Goal: Navigation & Orientation: Find specific page/section

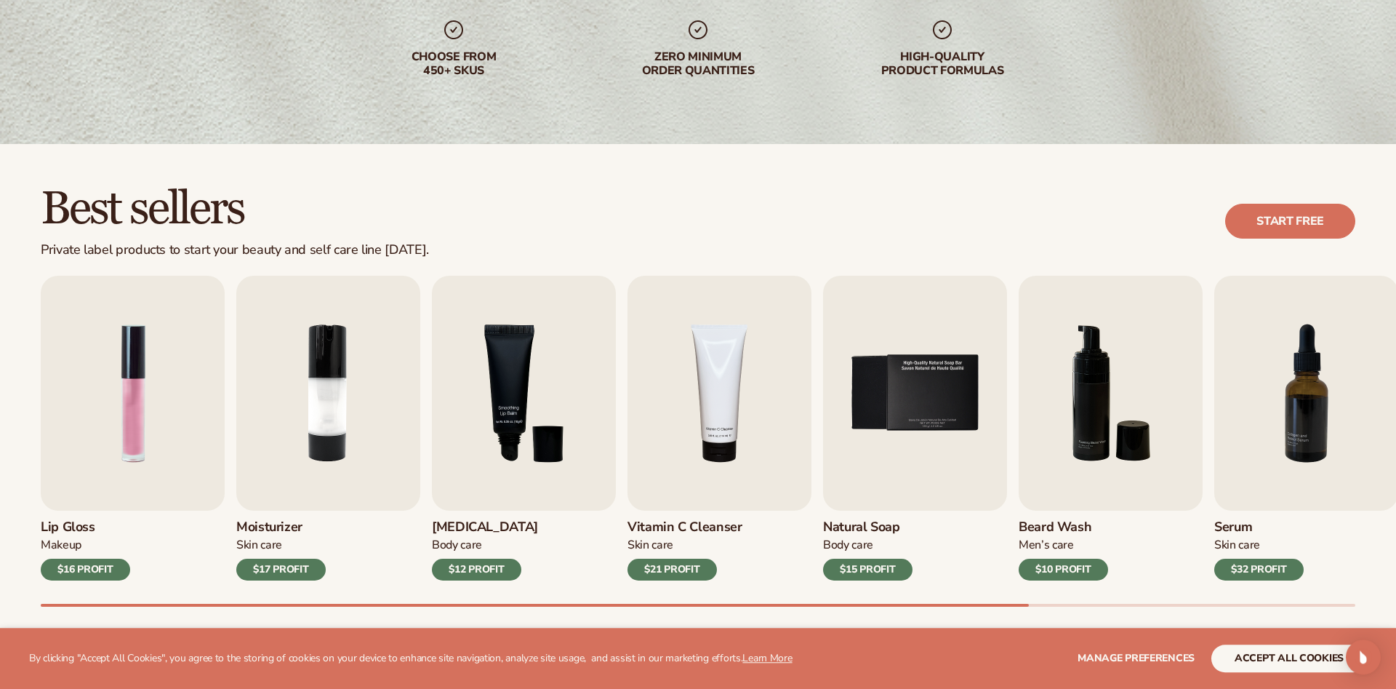
scroll to position [297, 0]
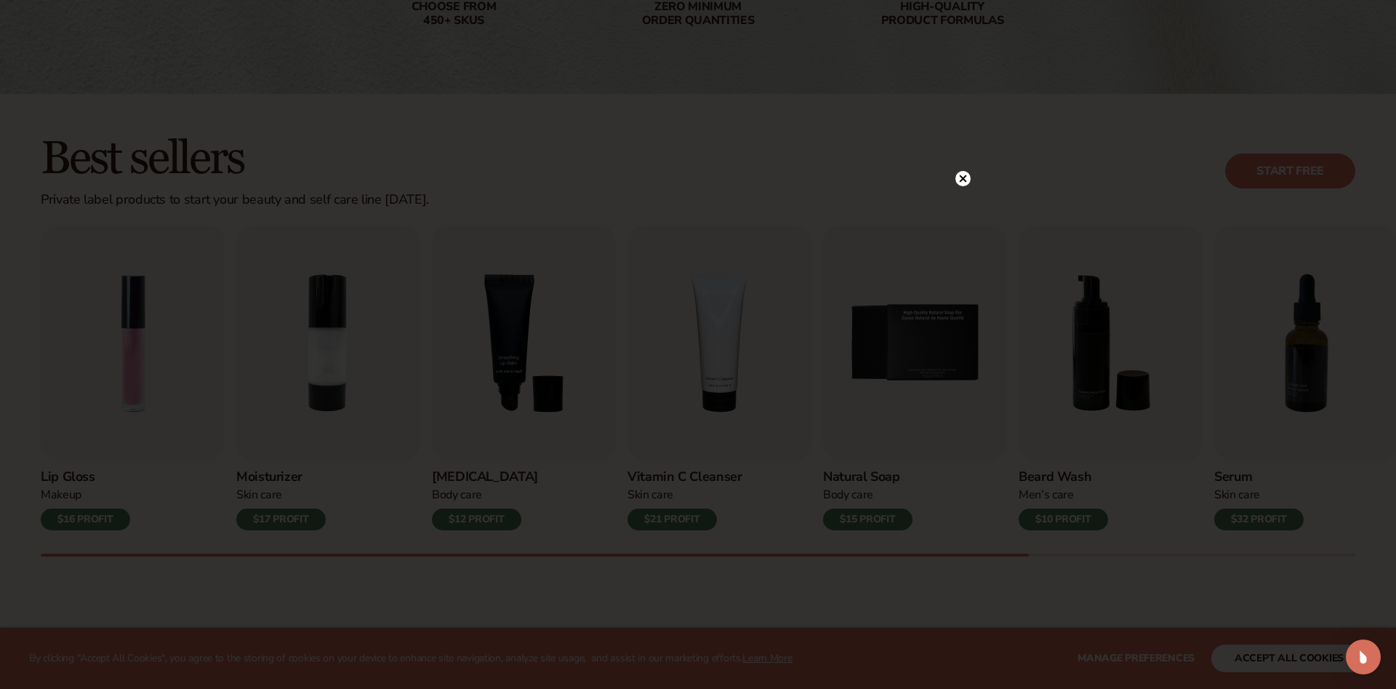
click at [971, 172] on div at bounding box center [698, 344] width 1396 height 689
click at [966, 171] on div at bounding box center [962, 178] width 15 height 25
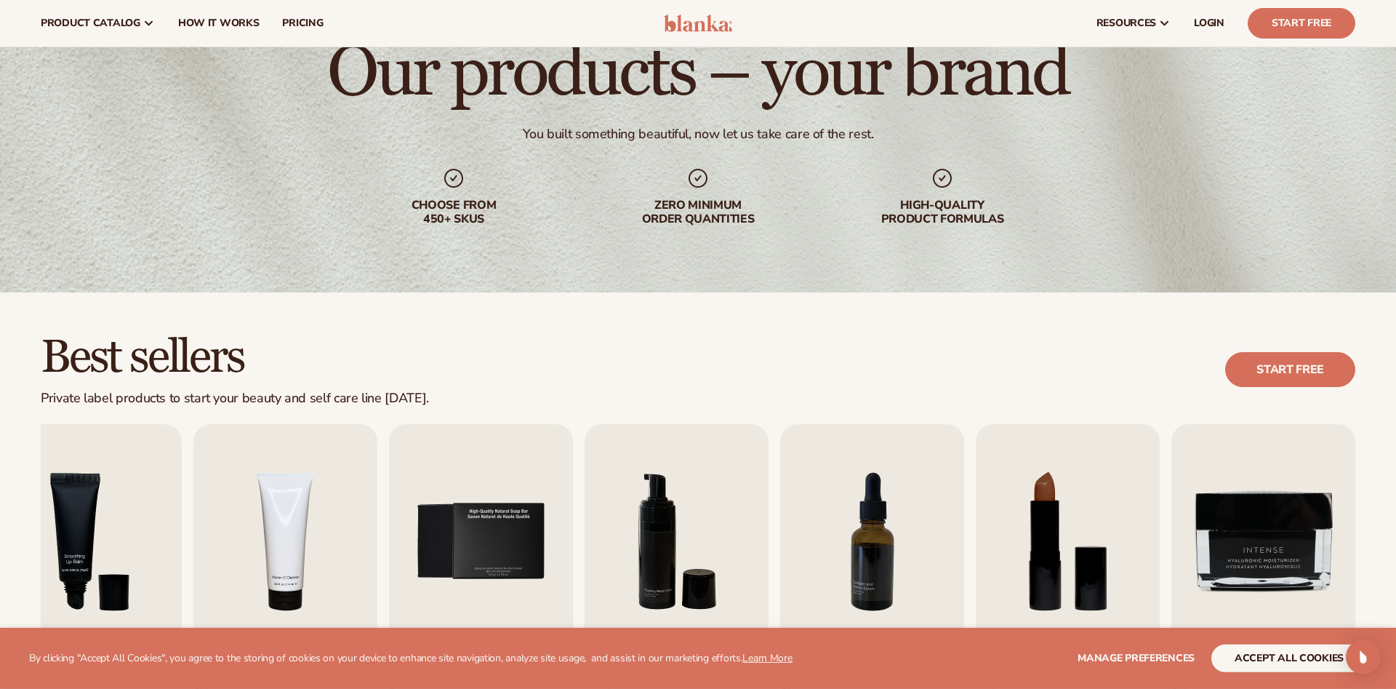
scroll to position [0, 0]
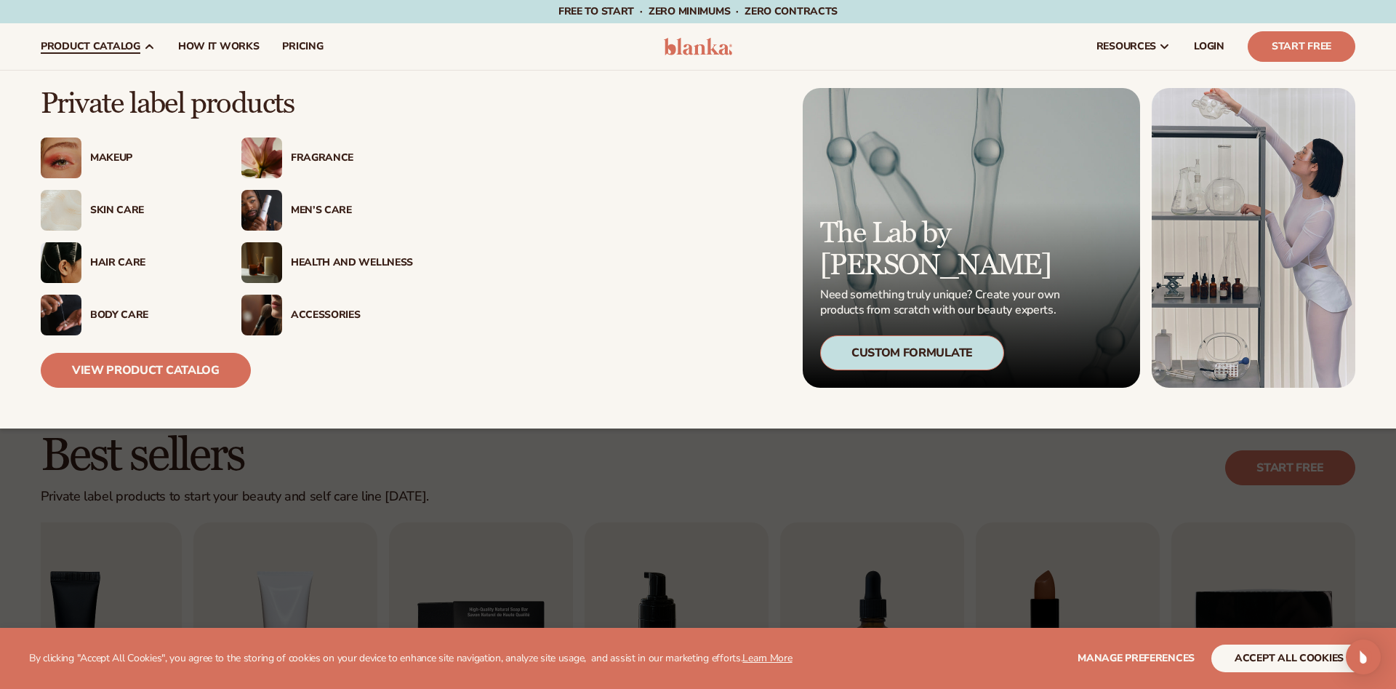
click at [122, 313] on div "Body Care" at bounding box center [151, 315] width 122 height 12
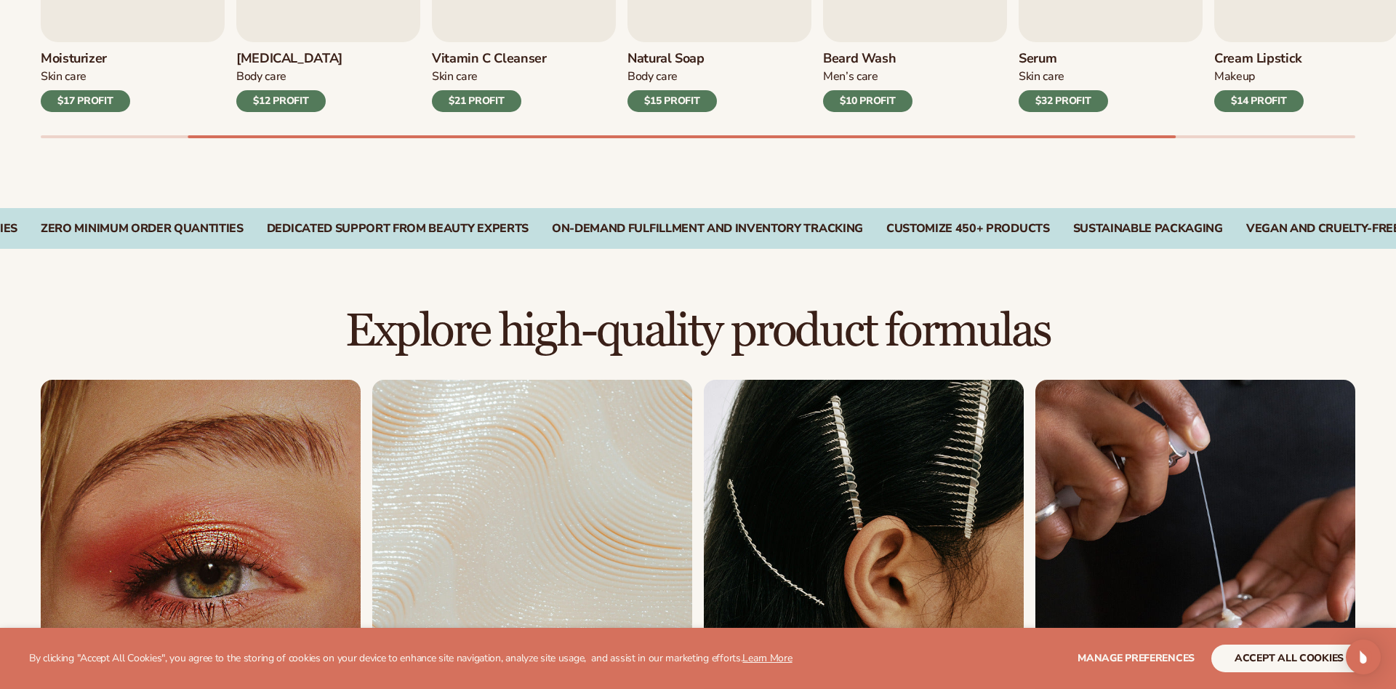
scroll to position [1187, 0]
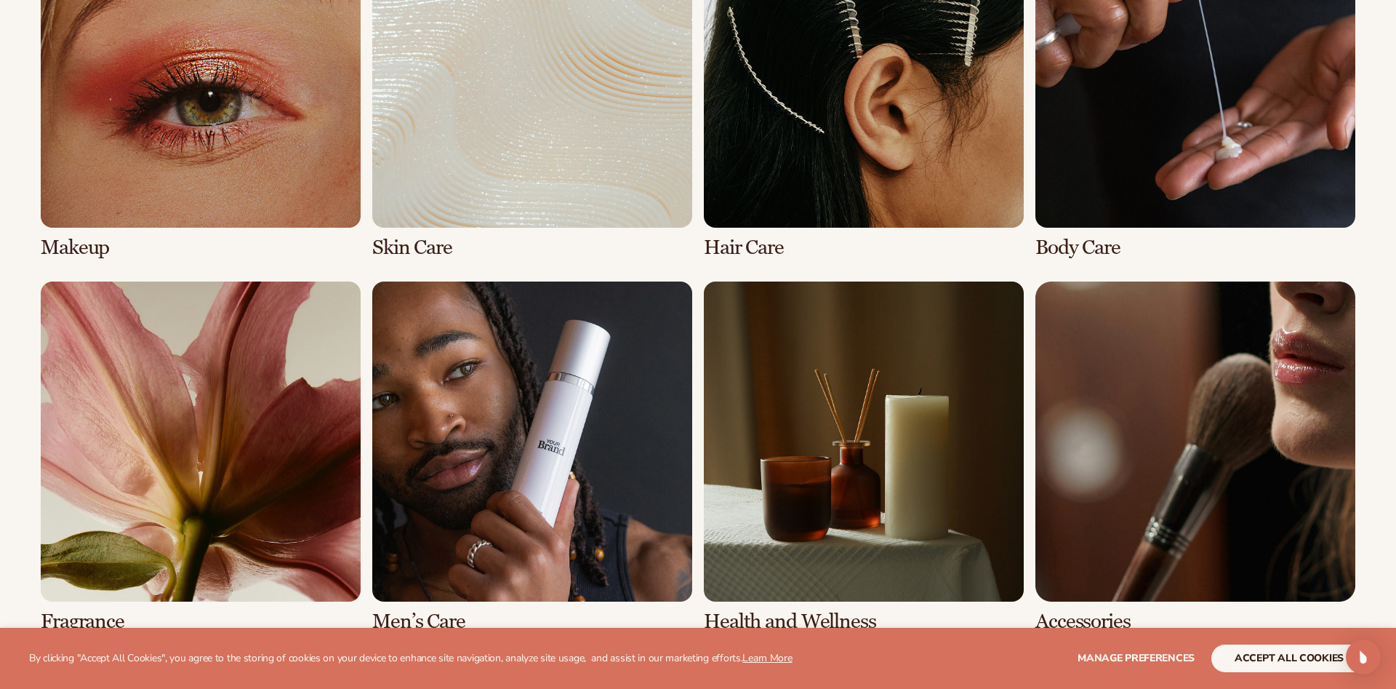
click at [462, 380] on link "6 / 8" at bounding box center [532, 456] width 320 height 351
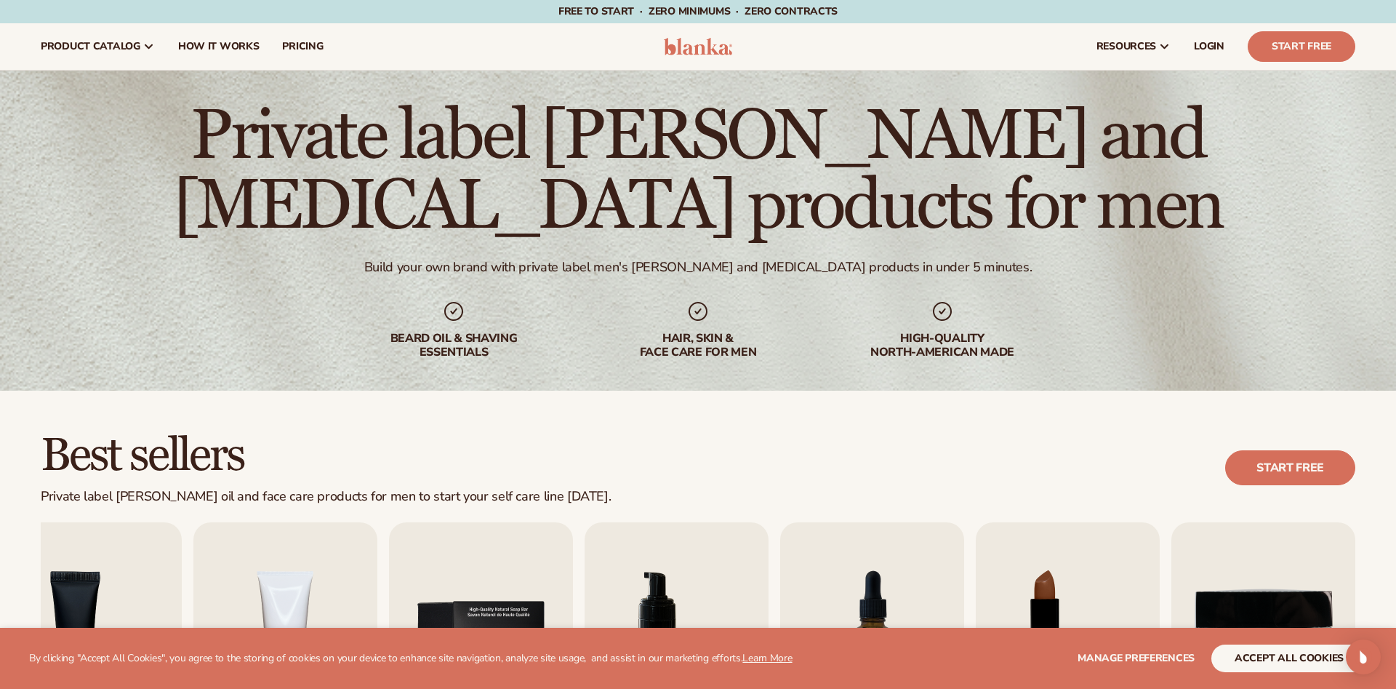
click at [904, 308] on div "High-quality North-american made" at bounding box center [942, 330] width 186 height 60
click at [625, 319] on div "hair, skin & face care for men" at bounding box center [698, 330] width 186 height 60
click at [407, 298] on div "Private label beard and skin care products for men Build your own brand with pr…" at bounding box center [698, 231] width 1396 height 320
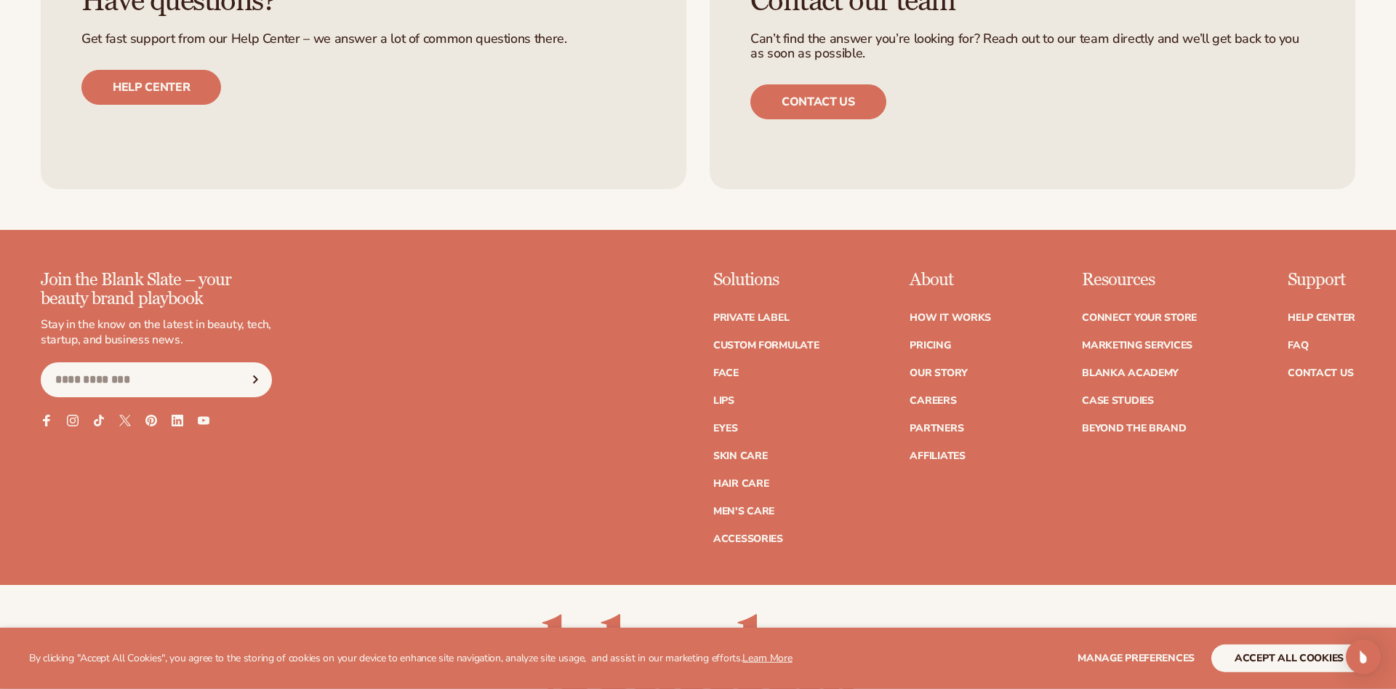
scroll to position [3123, 0]
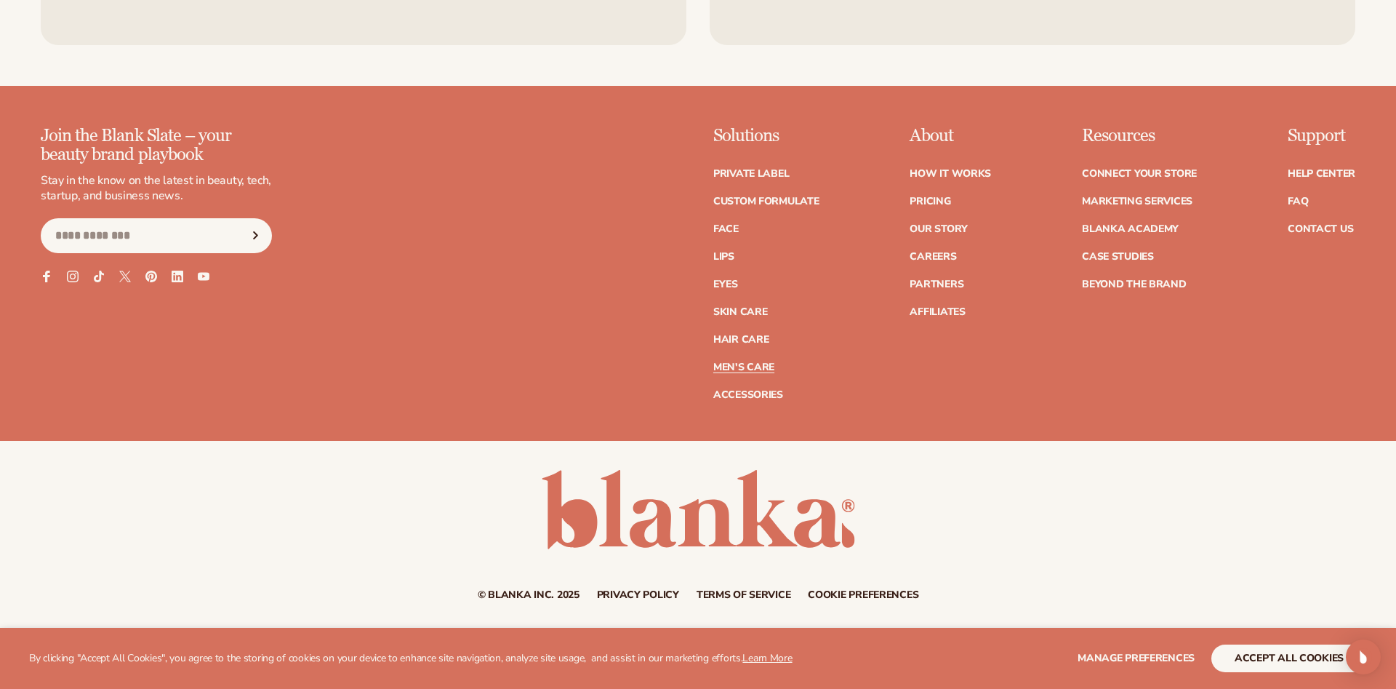
click at [750, 366] on link "Men's Care" at bounding box center [743, 367] width 61 height 10
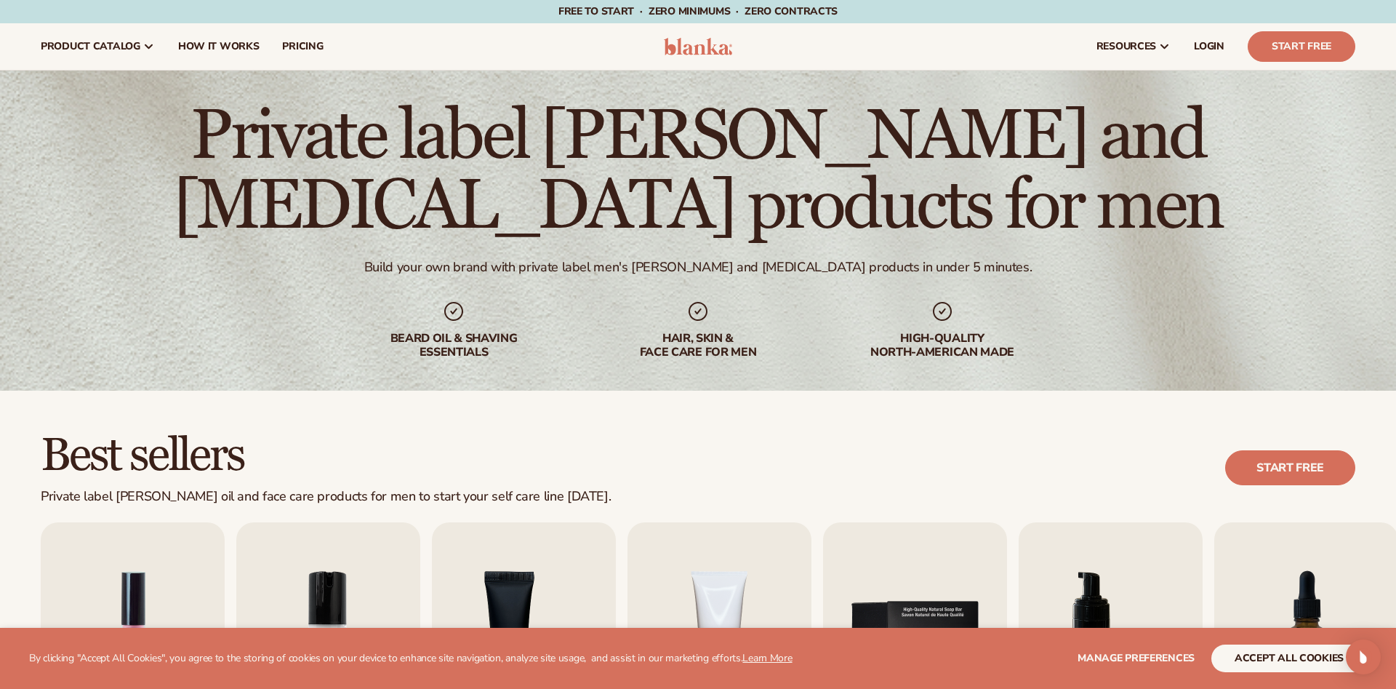
click at [446, 315] on icon at bounding box center [453, 311] width 19 height 19
drag, startPoint x: 715, startPoint y: 339, endPoint x: 725, endPoint y: 338, distance: 9.5
click at [711, 337] on div "hair, skin & face care for men" at bounding box center [698, 346] width 186 height 28
click at [899, 338] on div "High-quality North-american made" at bounding box center [942, 346] width 186 height 28
